Goal: Check status: Check status

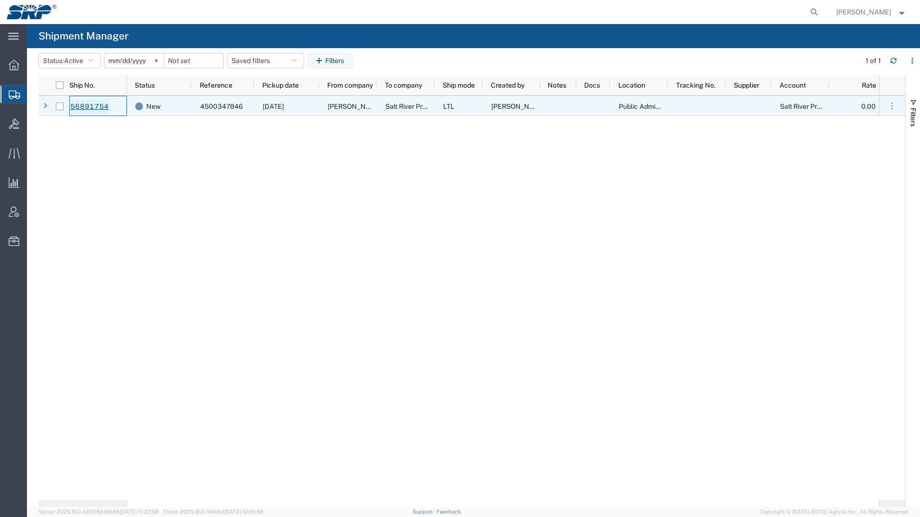
click at [75, 105] on link "56891754" at bounding box center [89, 106] width 39 height 15
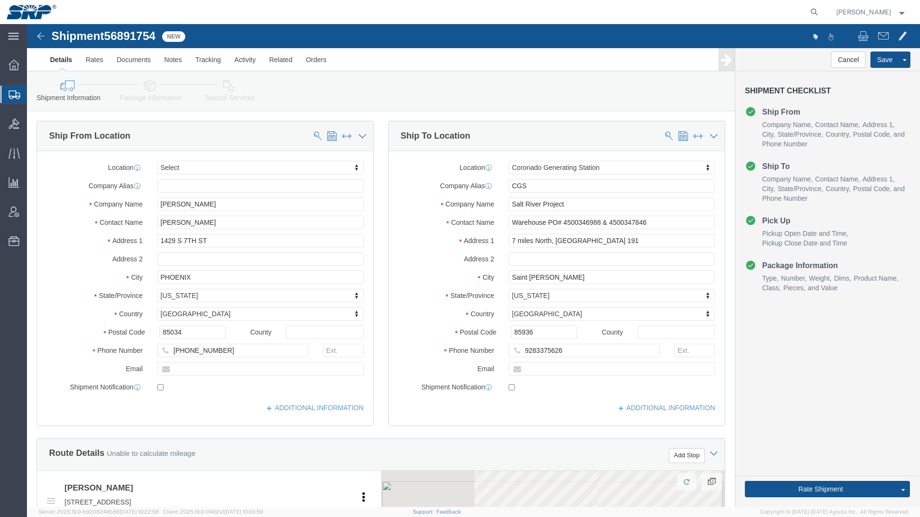
select select
select select "54827"
click link "Activity"
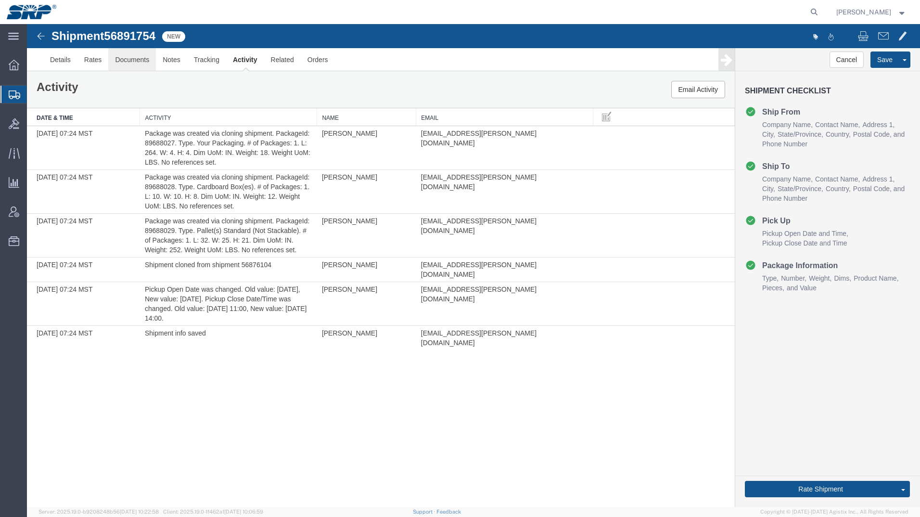
click at [138, 57] on link "Documents" at bounding box center [132, 59] width 48 height 23
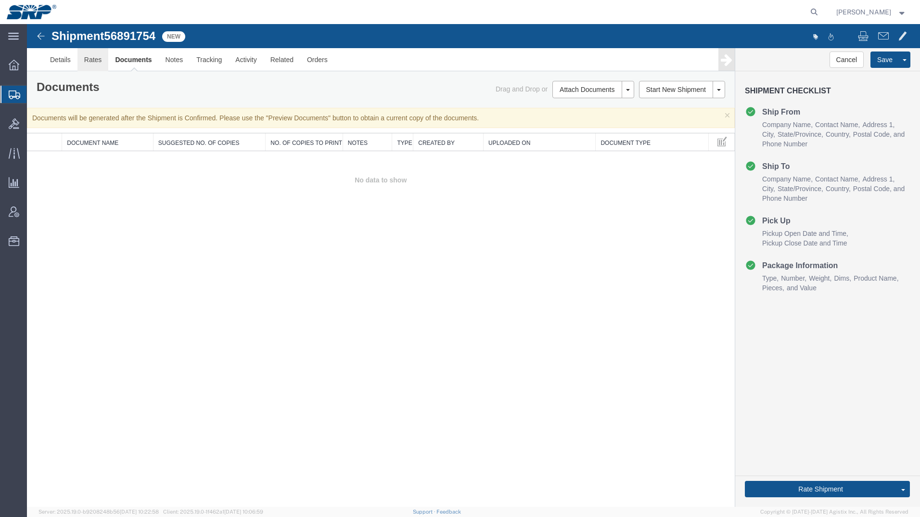
click at [90, 59] on link "Rates" at bounding box center [92, 59] width 31 height 23
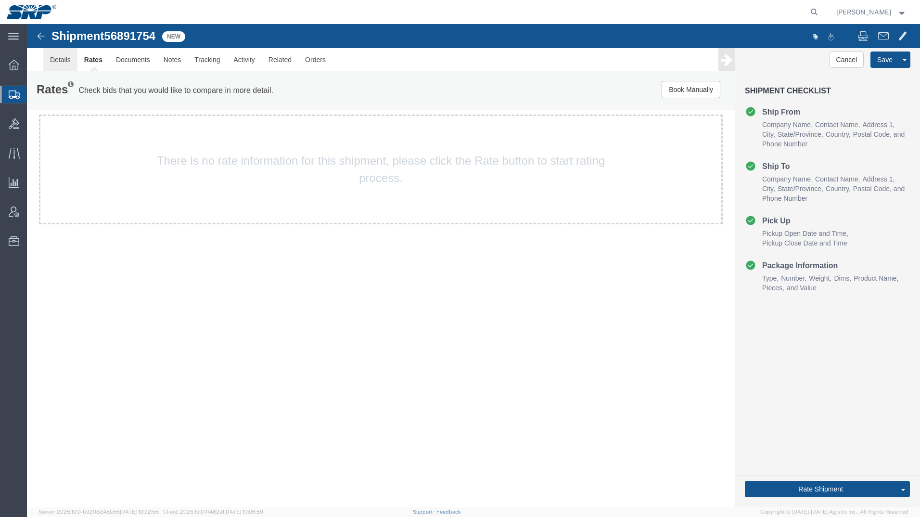
click at [48, 61] on link "Details" at bounding box center [60, 59] width 34 height 23
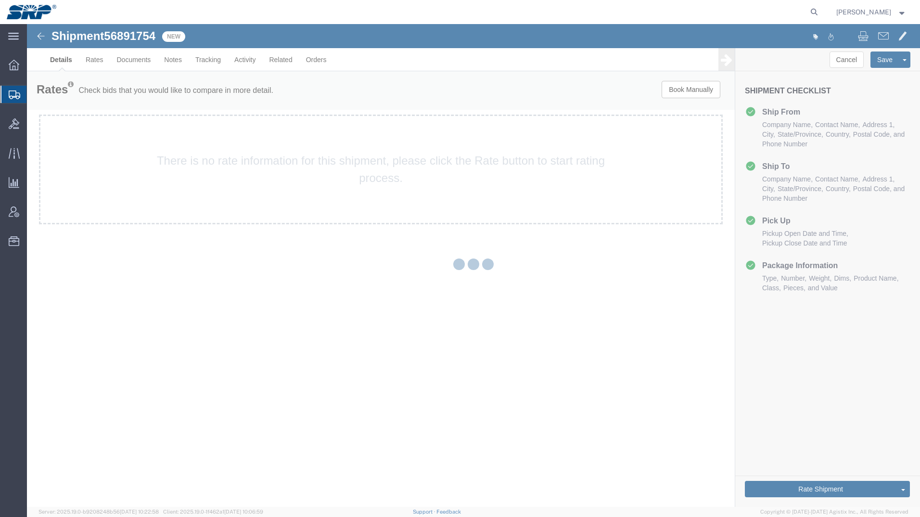
select select "54827"
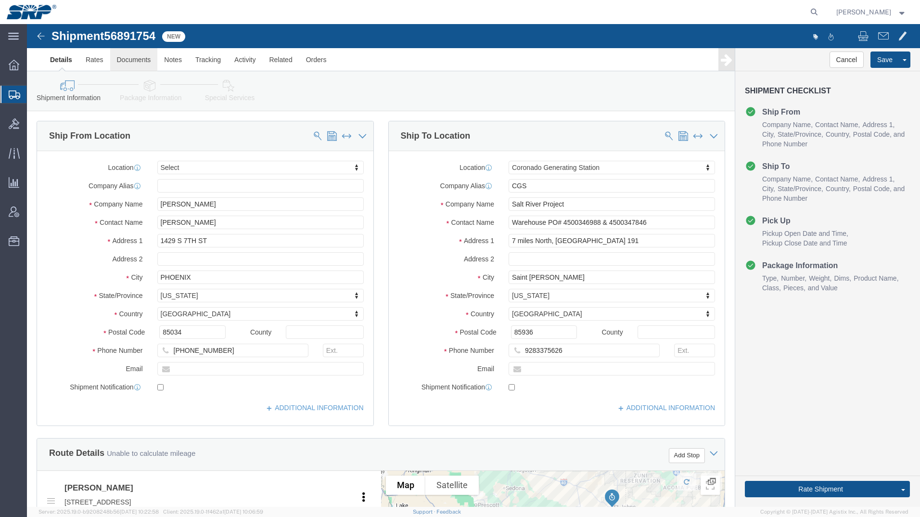
click link "Documents"
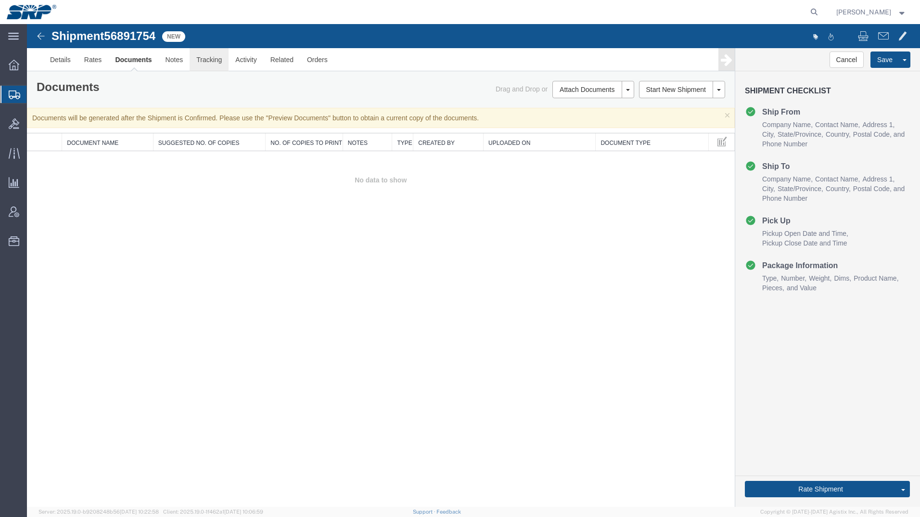
click at [205, 61] on link "Tracking" at bounding box center [209, 59] width 39 height 23
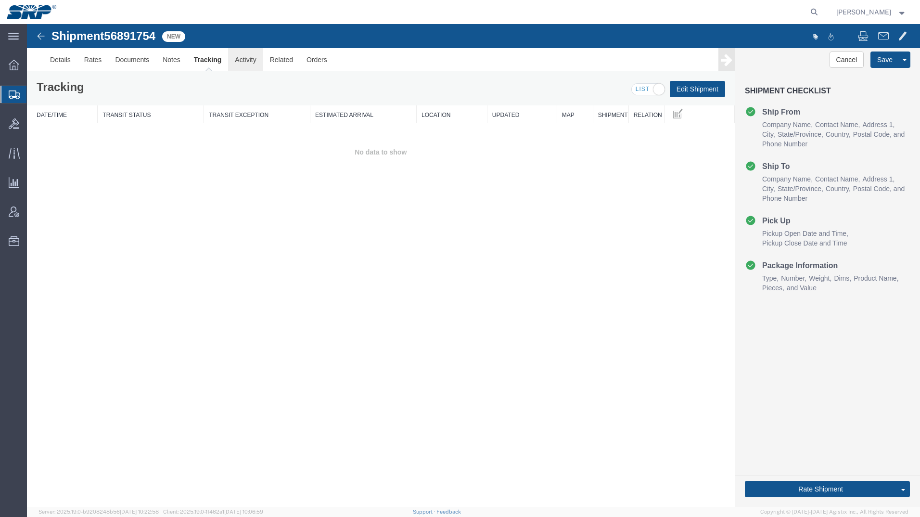
click at [246, 62] on link "Activity" at bounding box center [245, 59] width 35 height 23
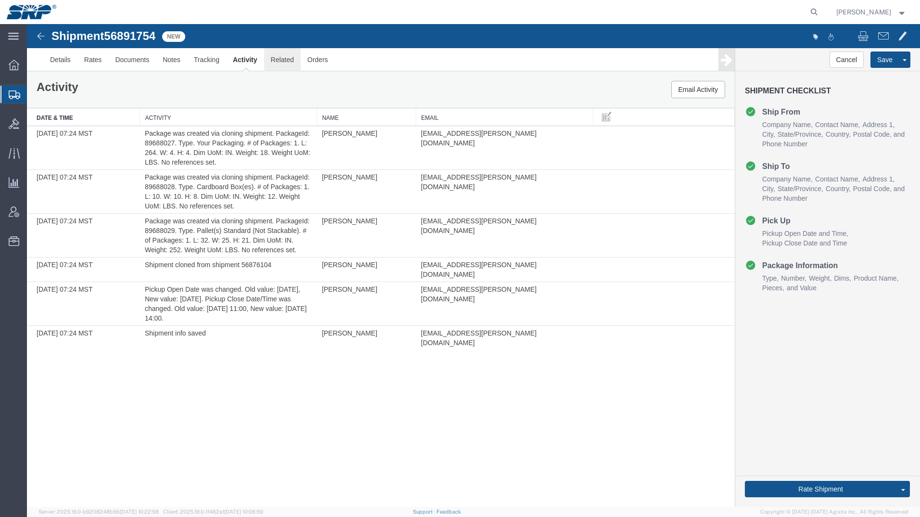
click at [275, 58] on link "Related" at bounding box center [282, 59] width 37 height 23
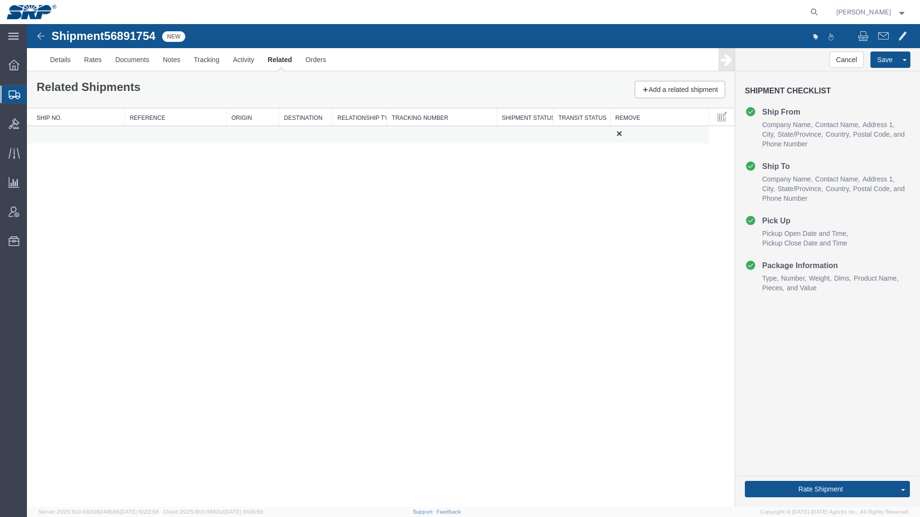
click at [618, 131] on icon at bounding box center [619, 133] width 9 height 10
click at [856, 58] on button "Cancel" at bounding box center [847, 59] width 35 height 16
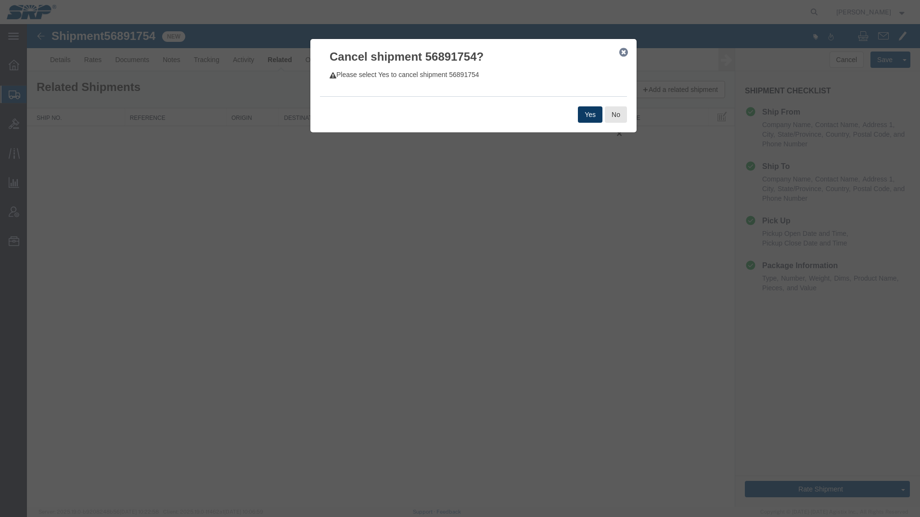
click at [591, 114] on button "Yes" at bounding box center [590, 114] width 25 height 16
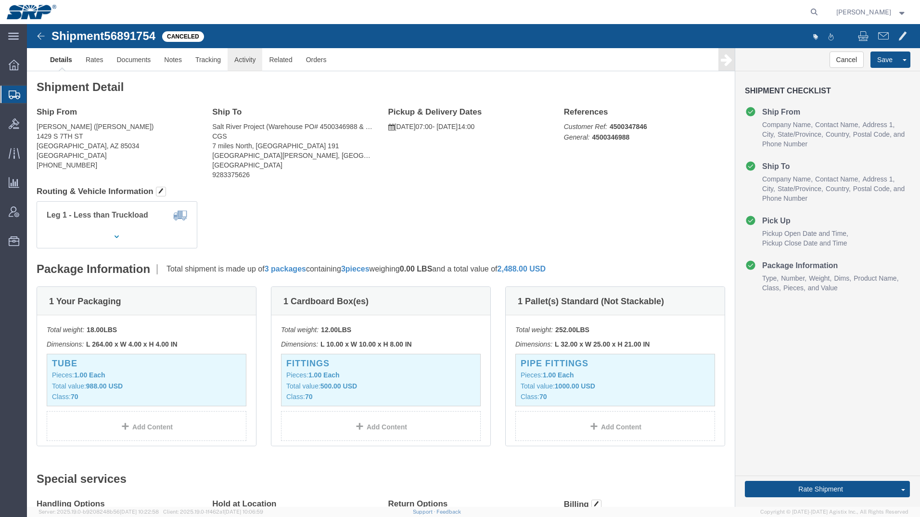
click link "Activity"
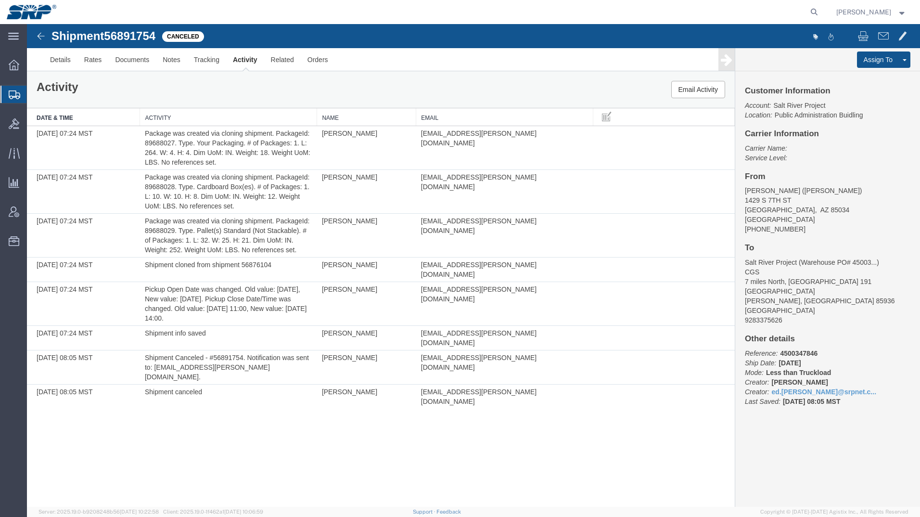
click at [10, 92] on icon at bounding box center [15, 94] width 12 height 9
